Goal: Task Accomplishment & Management: Manage account settings

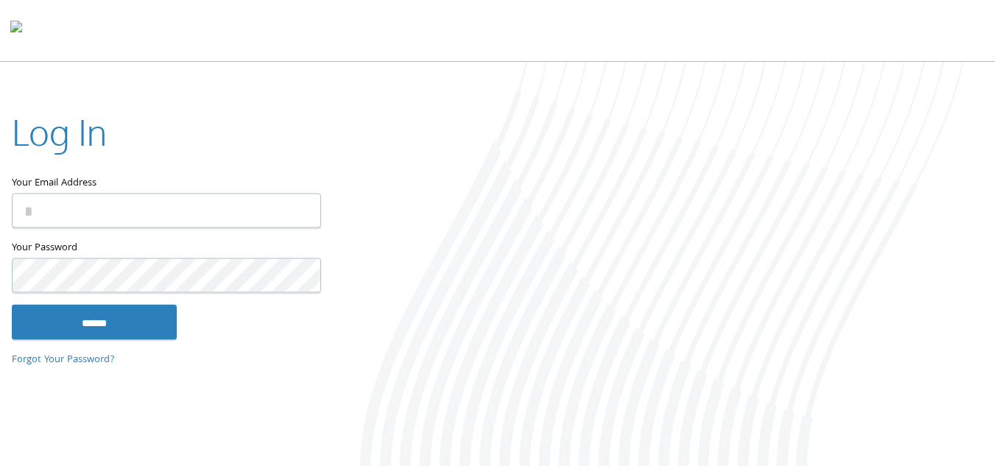
click at [172, 208] on input "Your Email Address" at bounding box center [166, 210] width 309 height 35
type input "**********"
click at [12, 304] on input "******" at bounding box center [94, 321] width 165 height 35
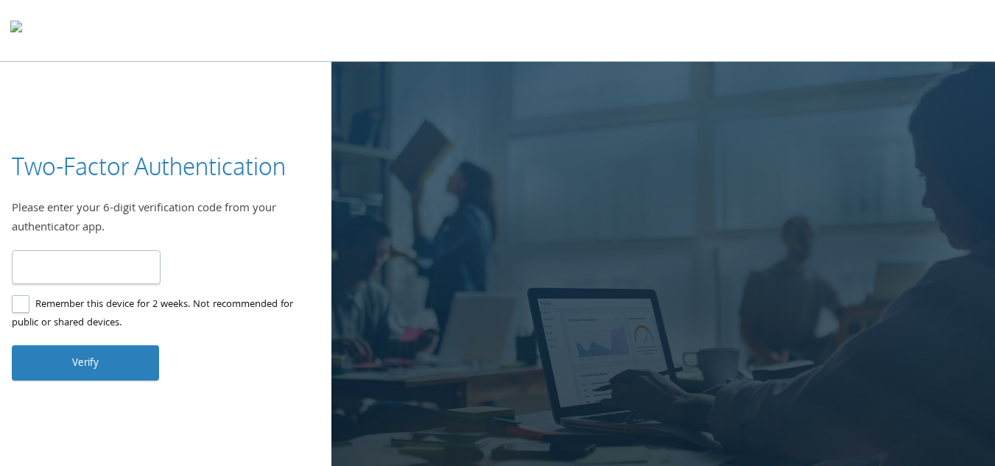
type input "******"
